Goal: Information Seeking & Learning: Find specific fact

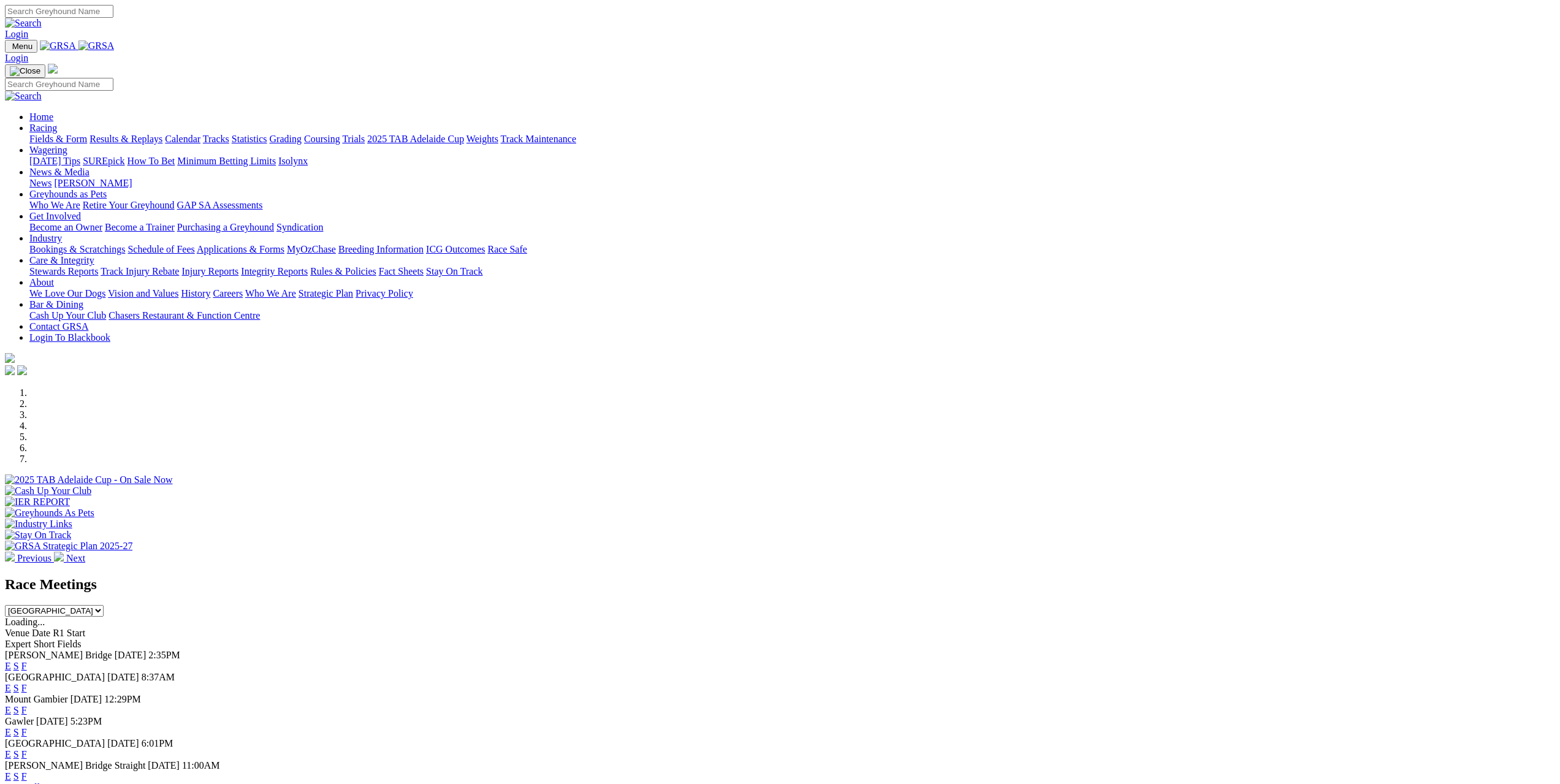
click at [163, 134] on link "Results & Replays" at bounding box center [126, 138] width 73 height 10
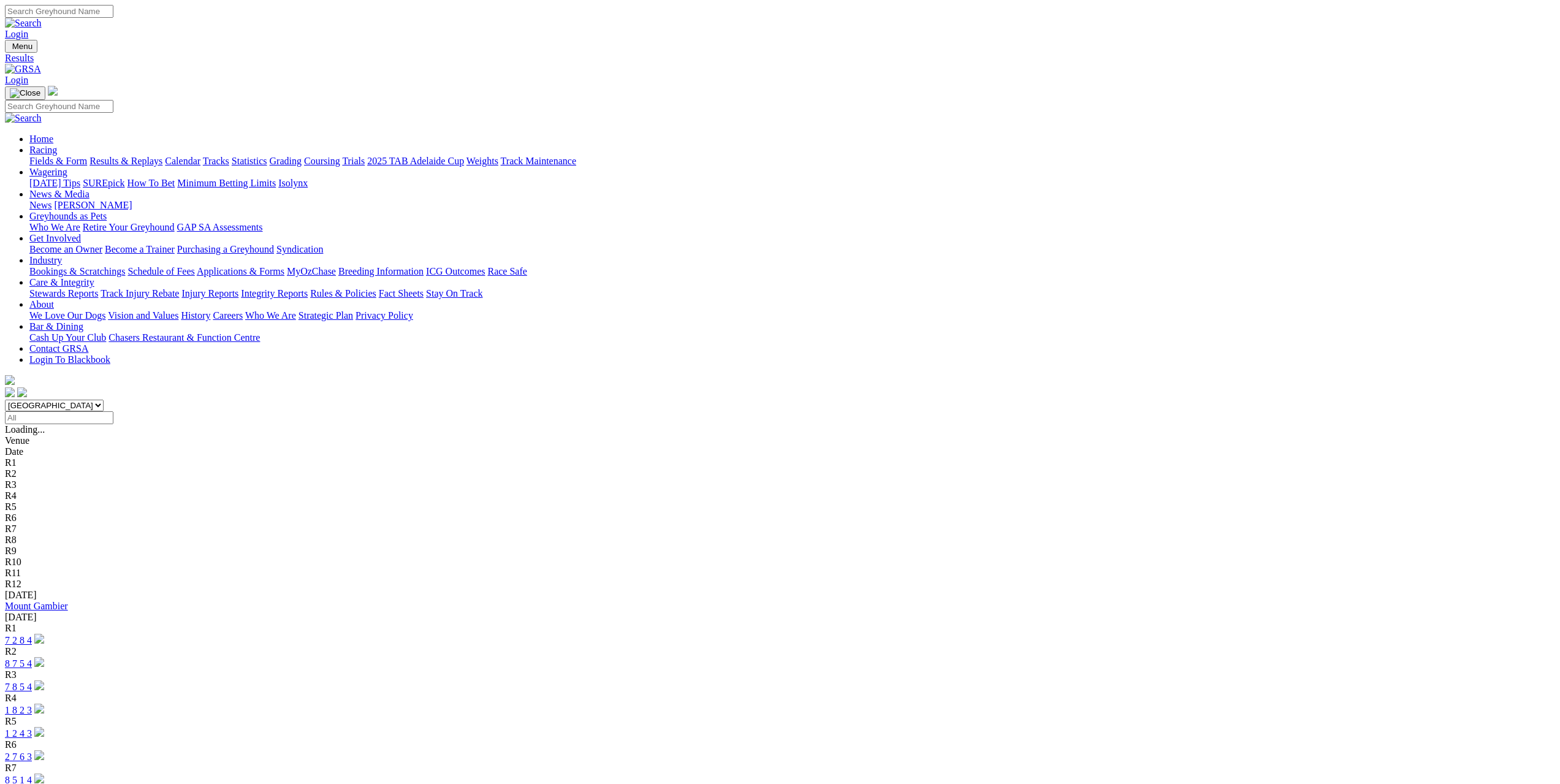
click at [68, 600] on link "Mount Gambier" at bounding box center [36, 605] width 63 height 10
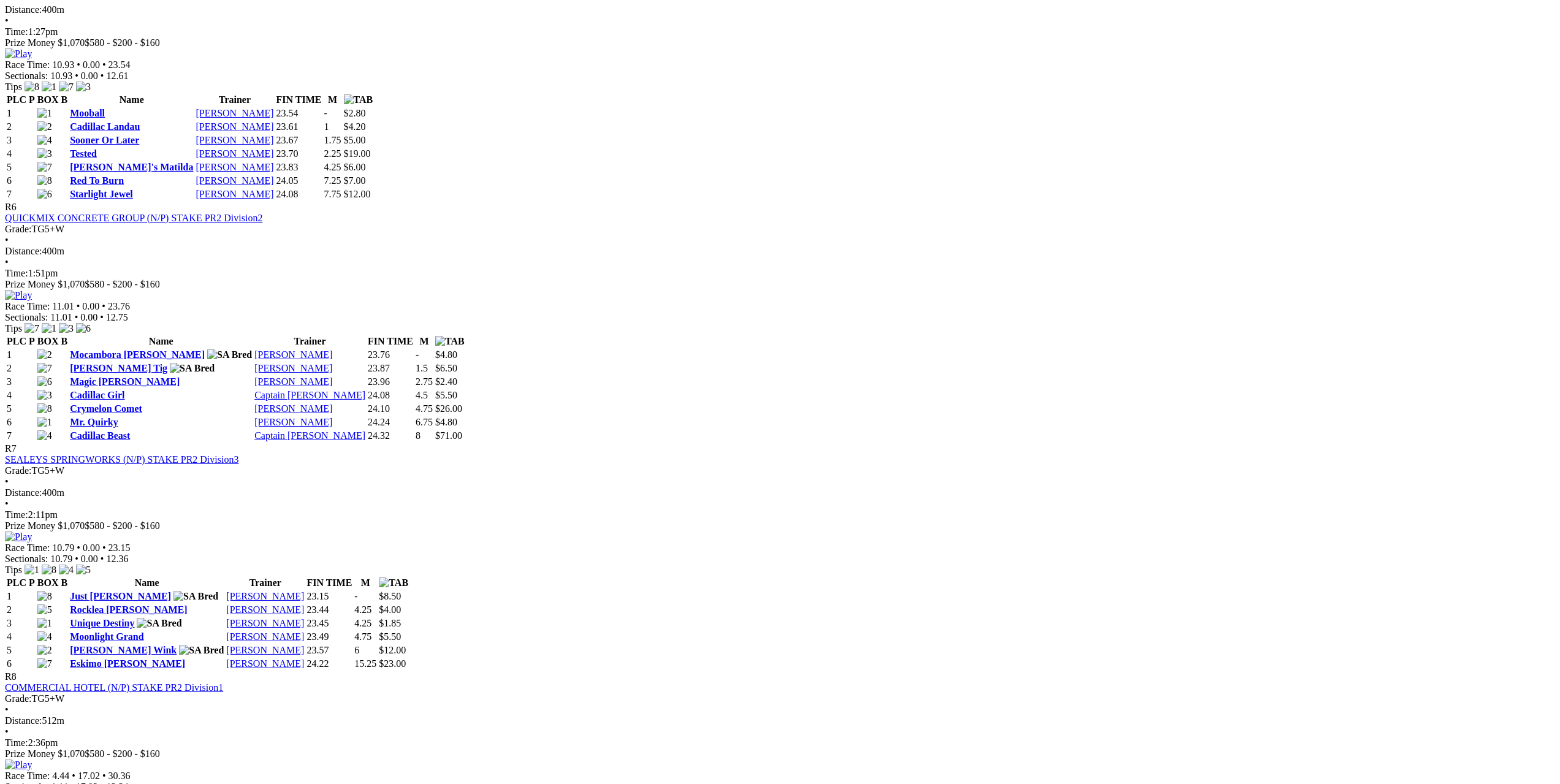
scroll to position [1593, 0]
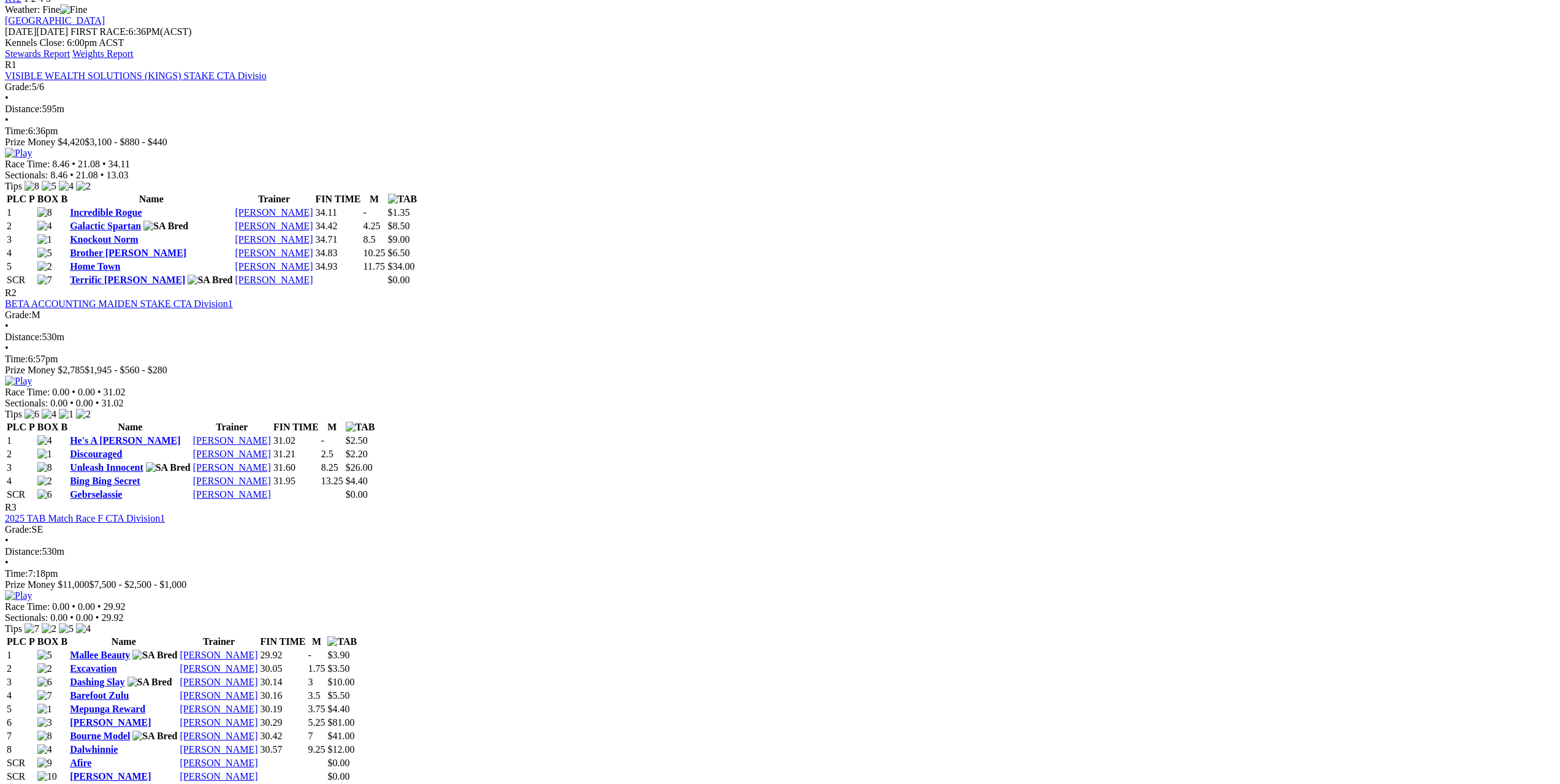
scroll to position [552, 0]
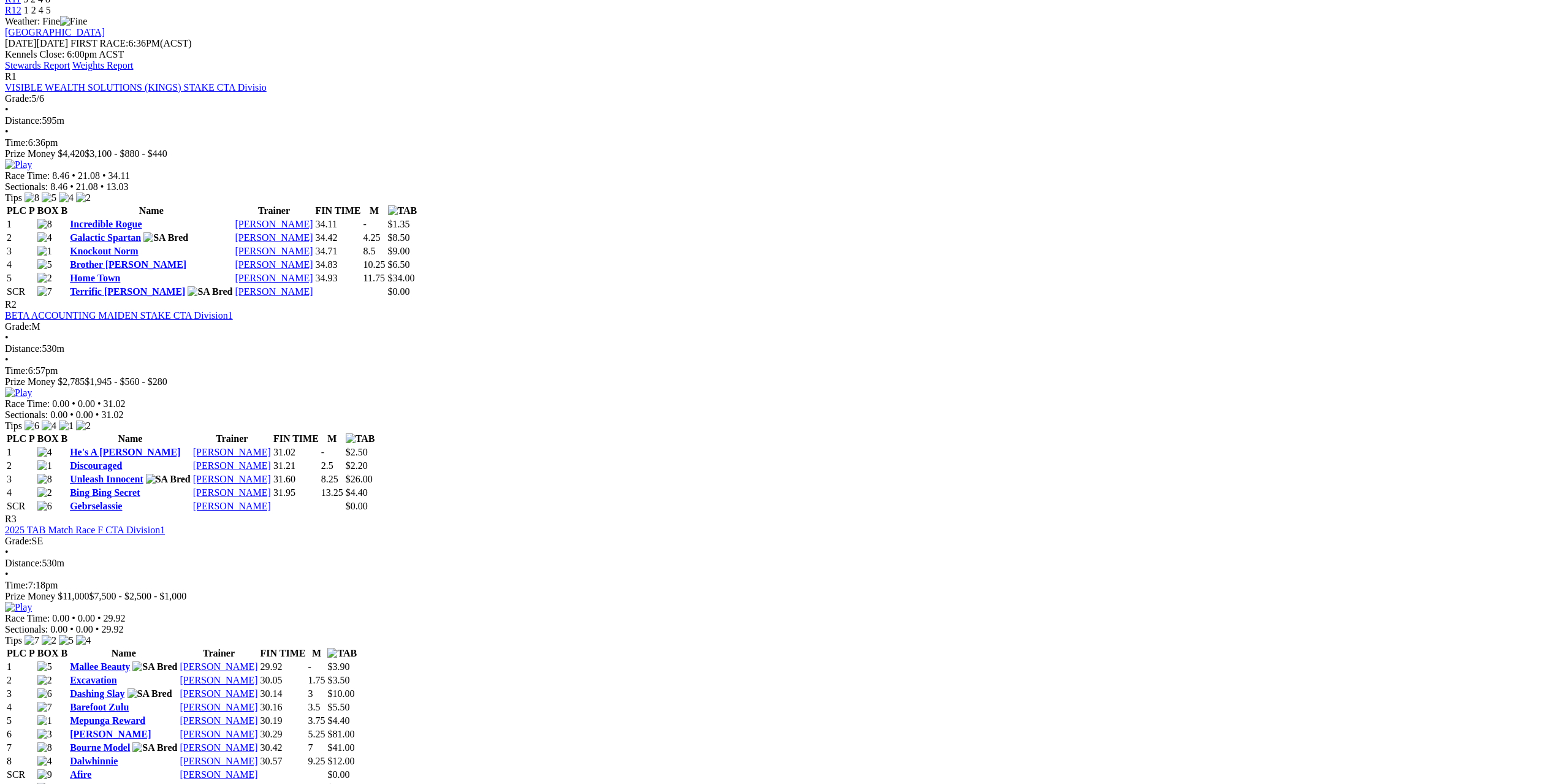
click at [130, 661] on link "Mallee Beauty" at bounding box center [100, 666] width 60 height 10
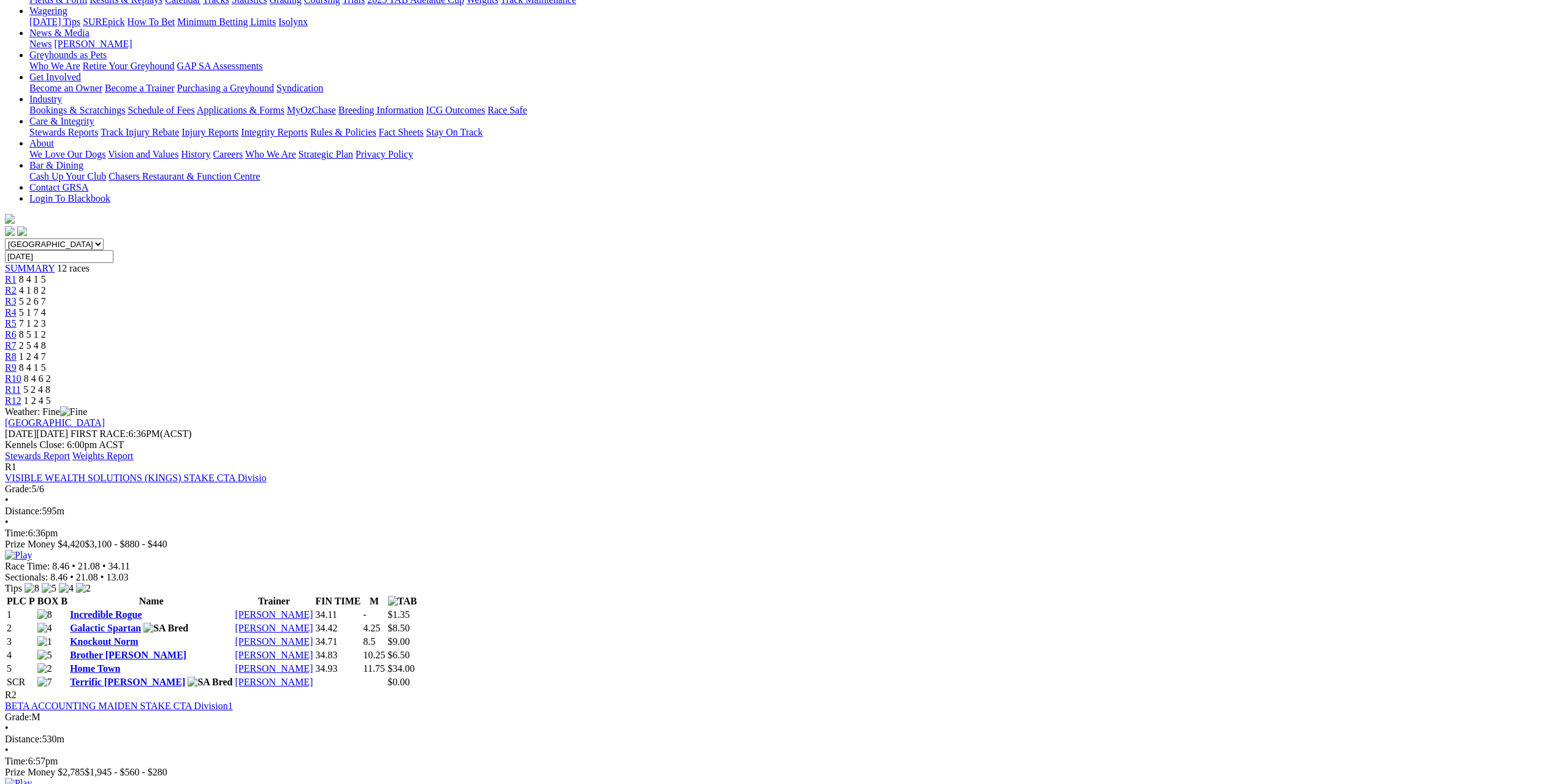
scroll to position [245, 0]
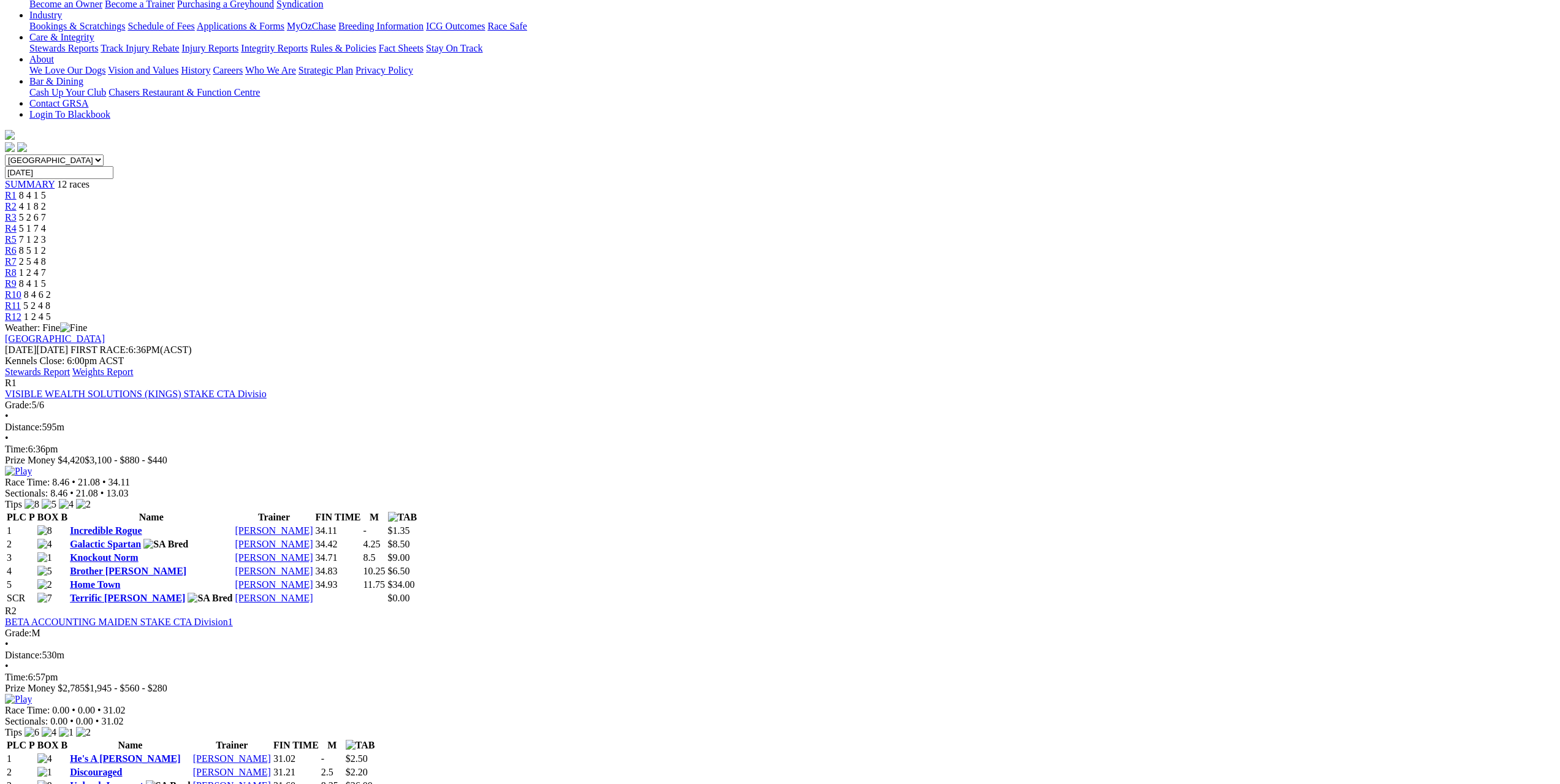
click at [32, 465] on img at bounding box center [18, 471] width 27 height 11
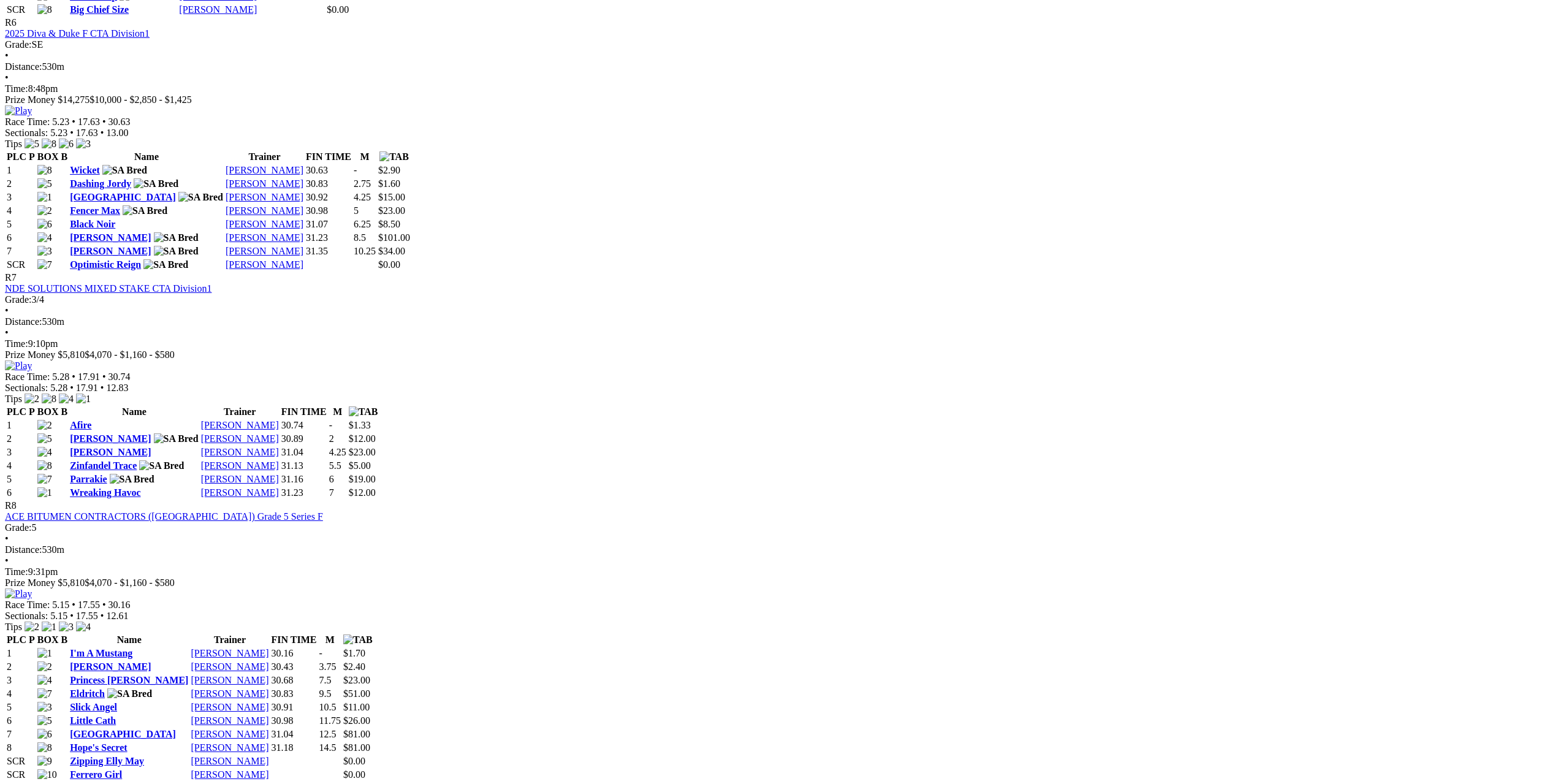
scroll to position [1838, 0]
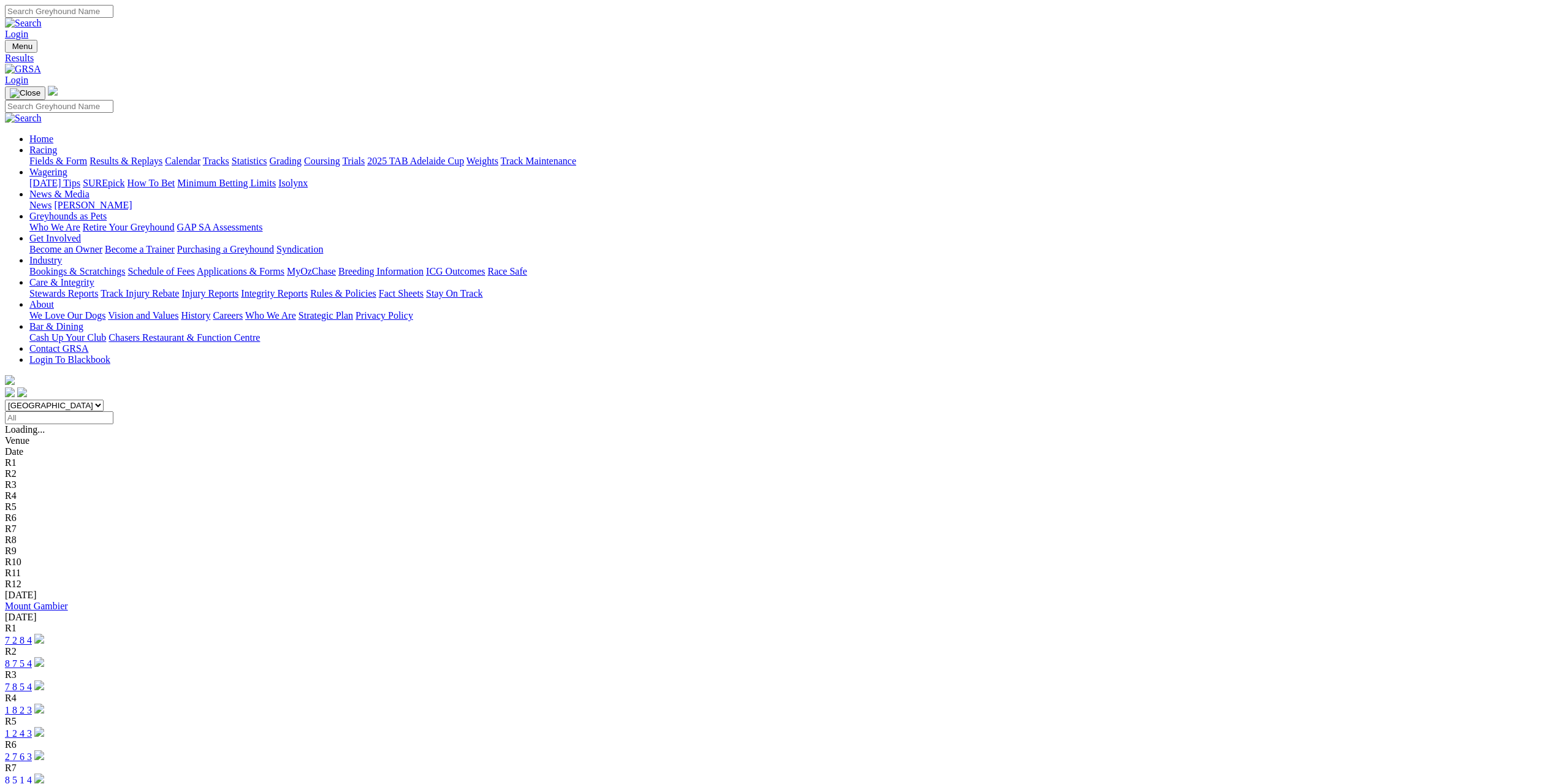
click at [104, 400] on select "South Australia New South Wales Northern Territory Queensland Tasmania Victoria…" at bounding box center [54, 405] width 99 height 12
select select "WA"
click at [104, 400] on select "South Australia New South Wales Northern Territory Queensland Tasmania Victoria…" at bounding box center [54, 405] width 99 height 12
click at [45, 600] on link "Mandurah" at bounding box center [25, 605] width 40 height 10
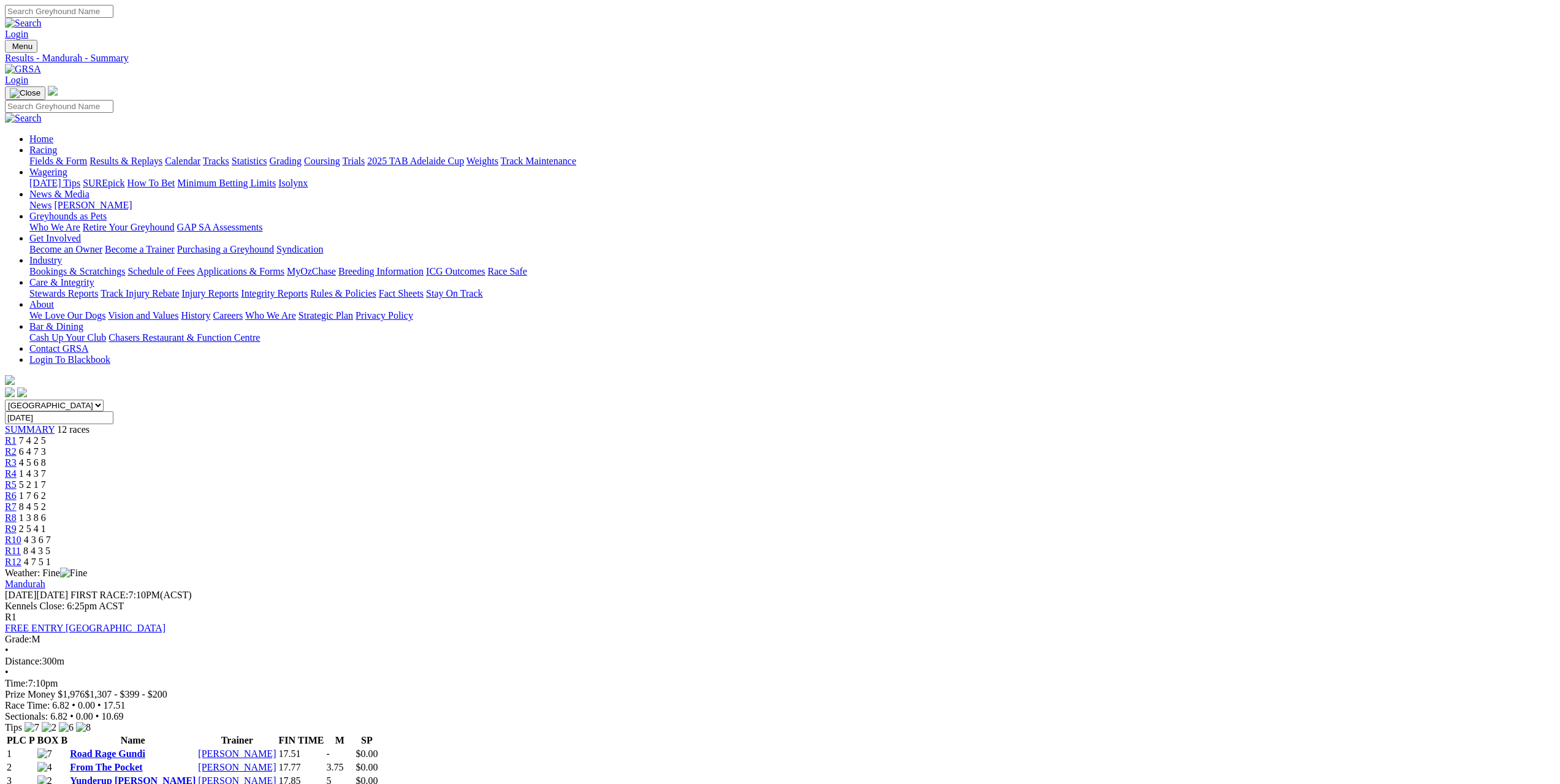
click at [285, 266] on link "Applications & Forms" at bounding box center [241, 271] width 88 height 10
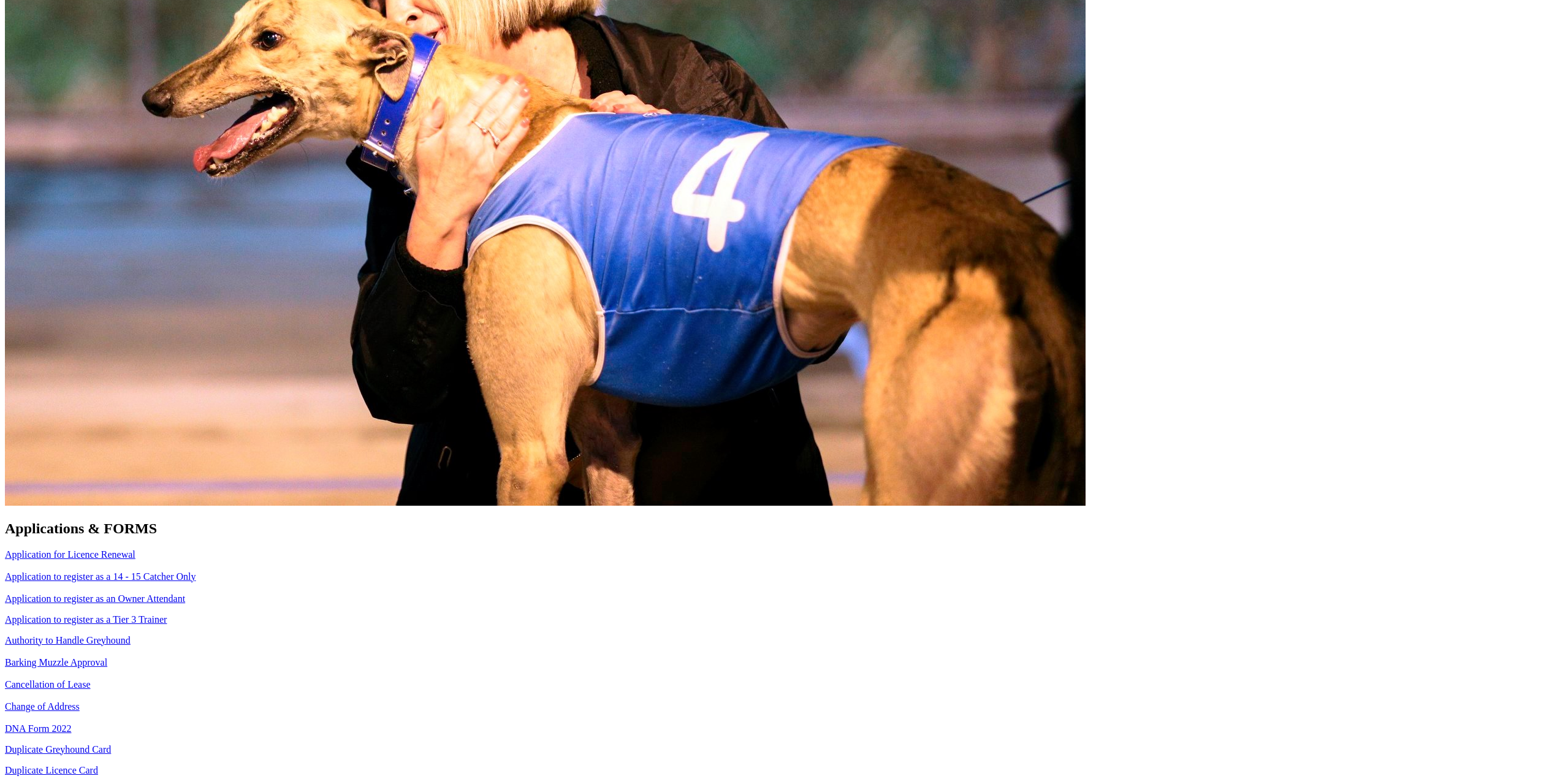
scroll to position [674, 0]
